Goal: Browse casually

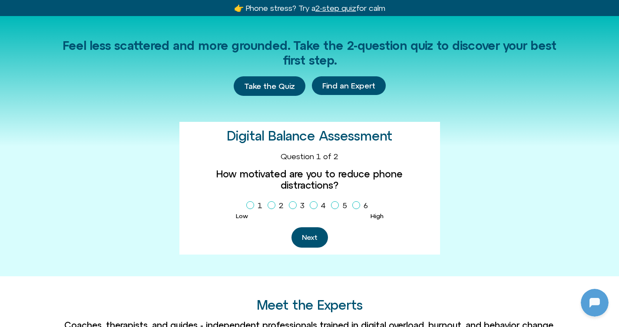
scroll to position [162, 0]
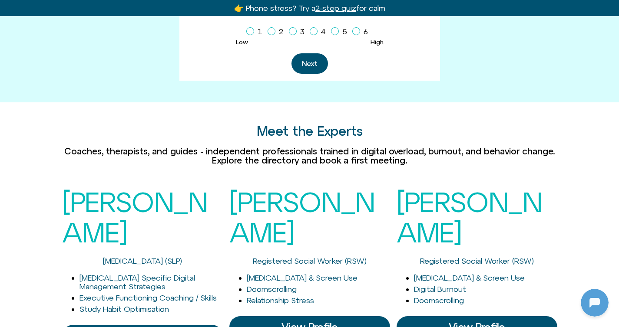
scroll to position [805, 0]
